Goal: Information Seeking & Learning: Learn about a topic

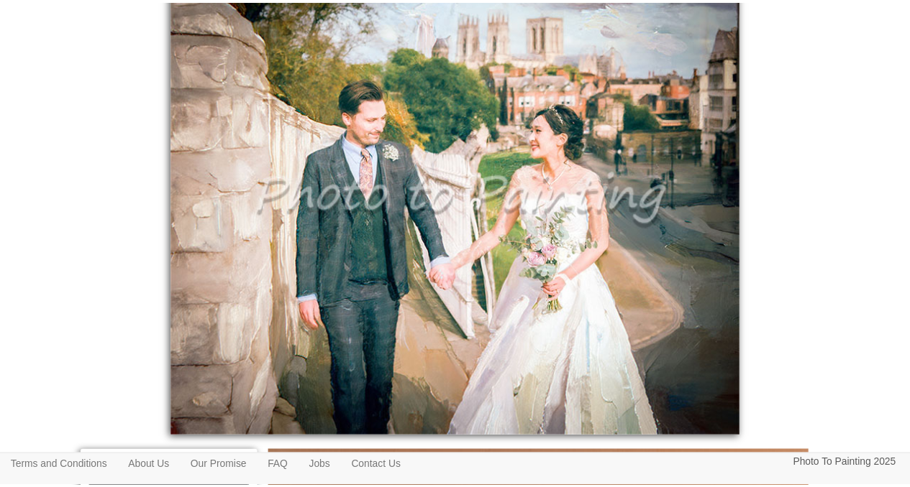
scroll to position [439, 0]
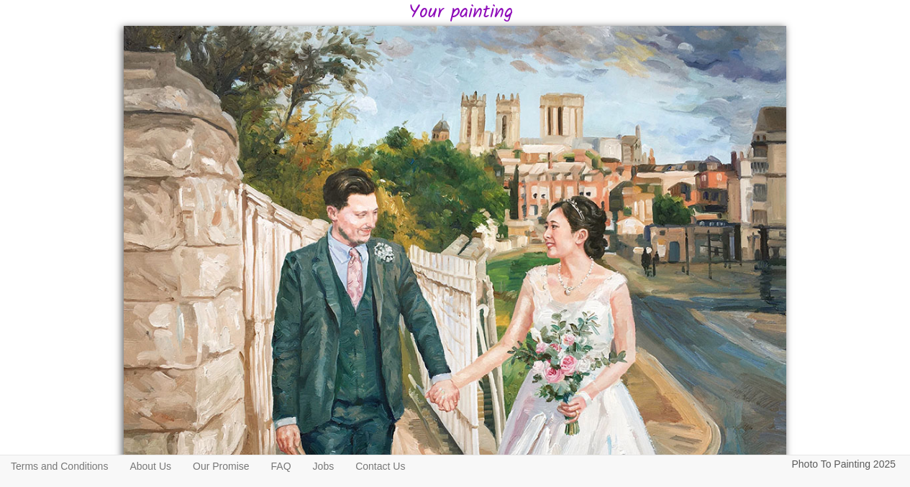
scroll to position [331, 0]
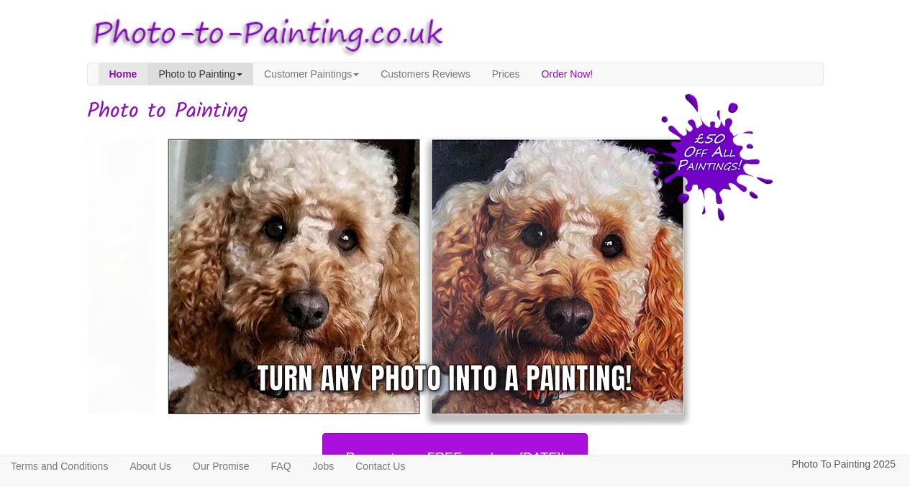
click at [224, 78] on link "Photo to Painting" at bounding box center [200, 74] width 106 height 22
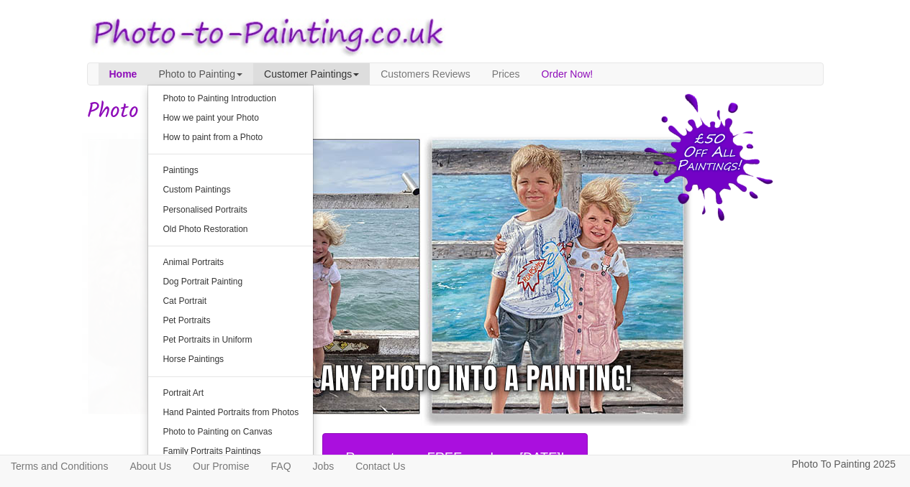
click at [366, 78] on link "Customer Paintings" at bounding box center [311, 74] width 116 height 22
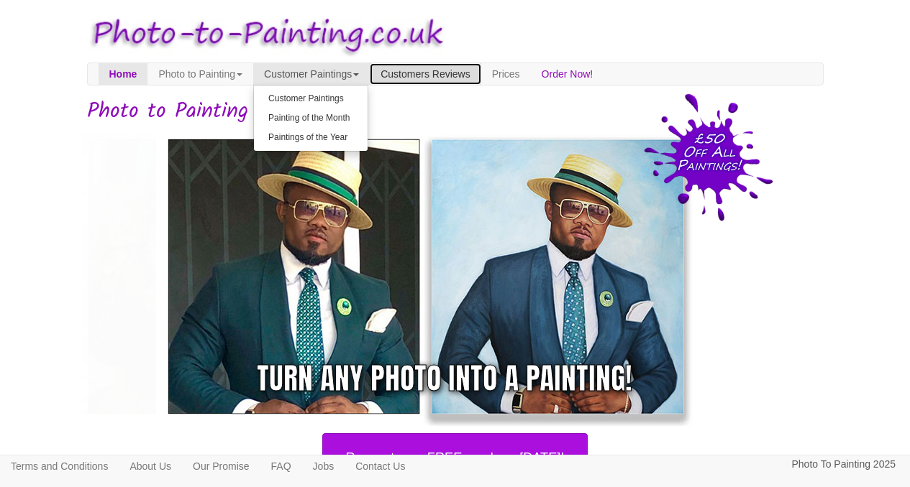
click at [447, 81] on link "Customers Reviews" at bounding box center [425, 74] width 111 height 22
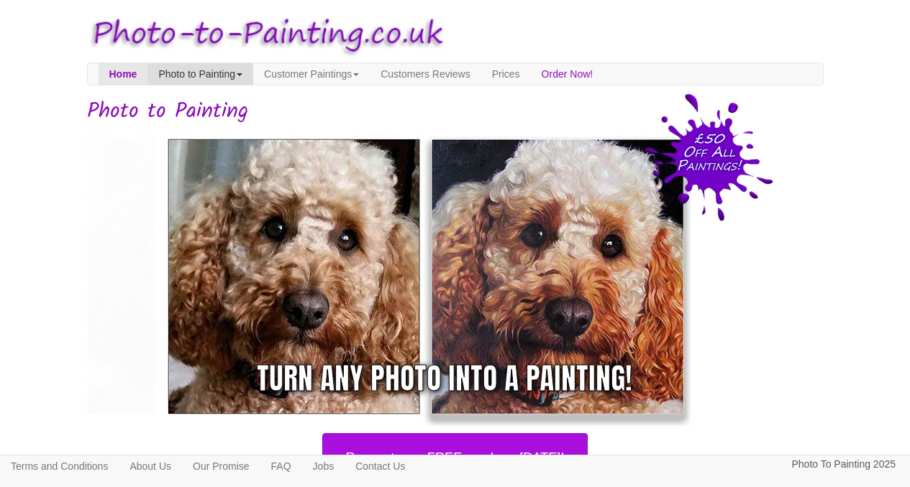
click at [223, 80] on link "Photo to Painting" at bounding box center [200, 74] width 106 height 22
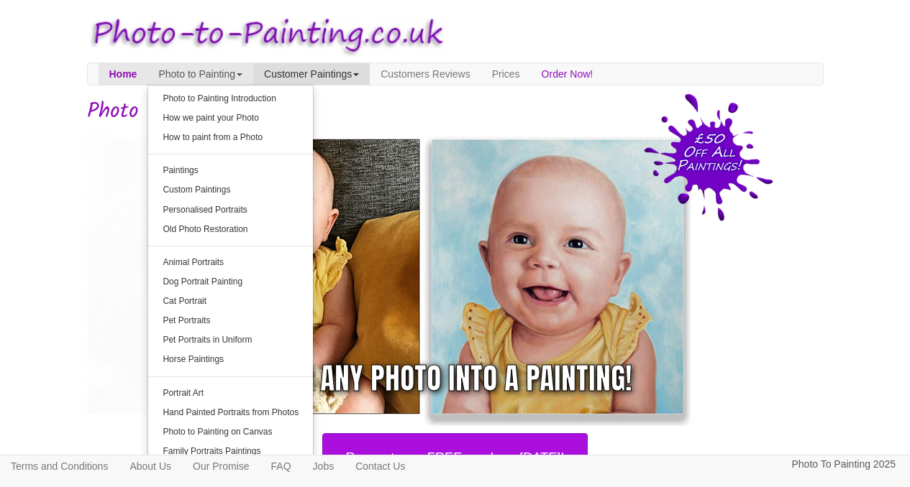
click at [342, 70] on link "Customer Paintings" at bounding box center [311, 74] width 116 height 22
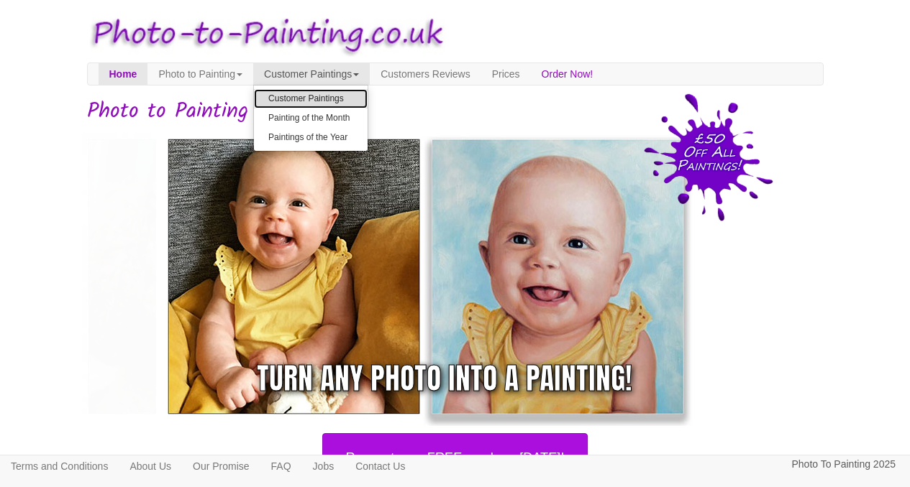
click at [360, 101] on link "Customer Paintings" at bounding box center [311, 98] width 114 height 19
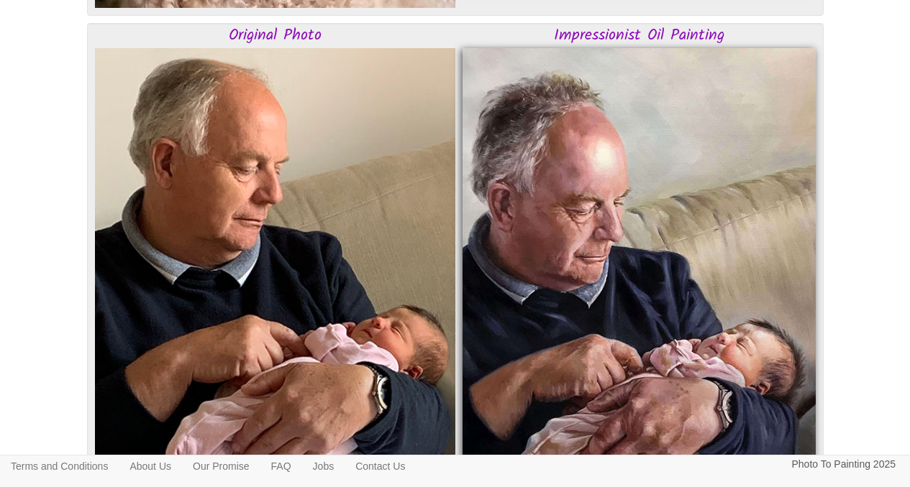
scroll to position [673, 0]
drag, startPoint x: 551, startPoint y: 35, endPoint x: 636, endPoint y: 33, distance: 84.9
click at [637, 34] on h3 "Impressionist Oil Painting" at bounding box center [638, 35] width 353 height 17
copy h3 "Impressionist"
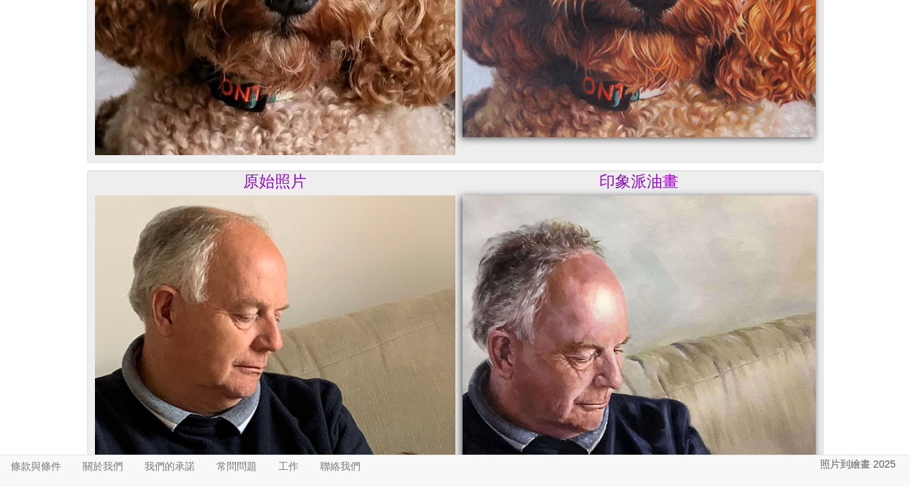
scroll to position [490, 0]
drag, startPoint x: 600, startPoint y: 186, endPoint x: 643, endPoint y: 187, distance: 42.4
click at [644, 188] on font "印象派油畫" at bounding box center [638, 182] width 79 height 25
copy font "印象派"
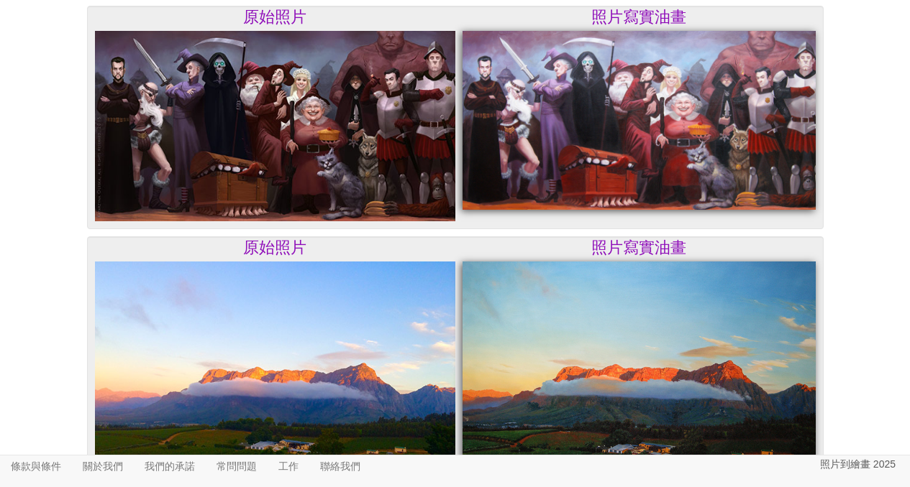
scroll to position [3215, 0]
